Goal: Transaction & Acquisition: Purchase product/service

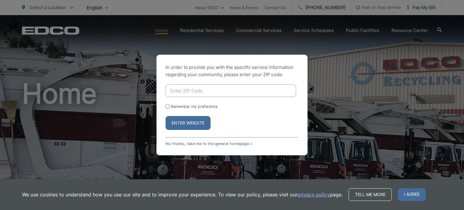
click at [203, 91] on input "Enter ZIP Code" at bounding box center [231, 90] width 131 height 13
type input "92021"
click at [191, 125] on button "Enter Website" at bounding box center [188, 123] width 45 height 14
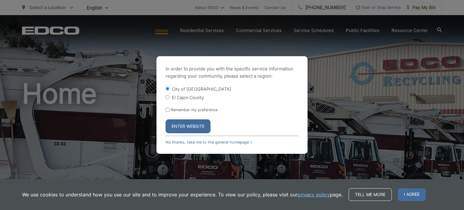
click at [172, 99] on label "El Cajon County" at bounding box center [188, 97] width 32 height 5
click at [170, 99] on input "El Cajon County" at bounding box center [168, 97] width 4 height 4
radio input "true"
click at [183, 124] on button "Enter Website" at bounding box center [188, 126] width 45 height 14
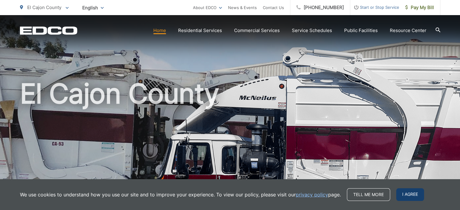
click at [407, 195] on span "I agree" at bounding box center [410, 194] width 28 height 13
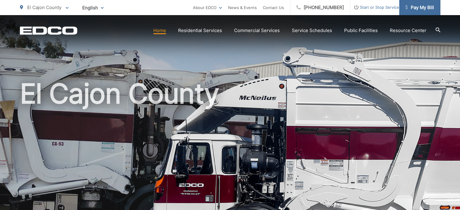
click at [424, 8] on span "Pay My Bill" at bounding box center [419, 7] width 29 height 7
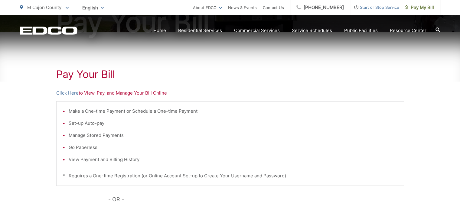
scroll to position [91, 0]
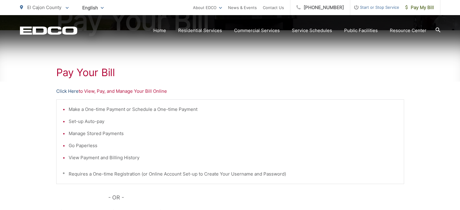
click at [66, 92] on link "Click Here" at bounding box center [67, 91] width 22 height 7
